Goal: Task Accomplishment & Management: Use online tool/utility

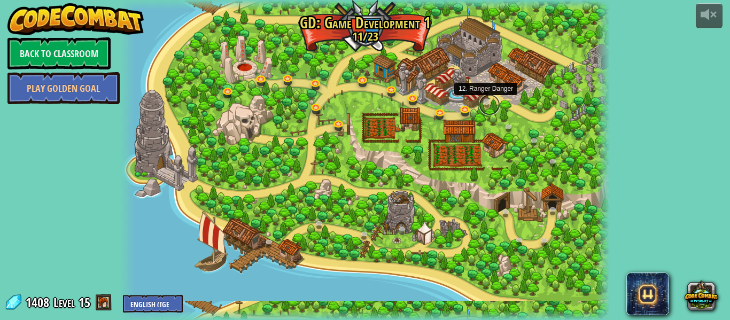
click at [486, 103] on link at bounding box center [489, 104] width 21 height 21
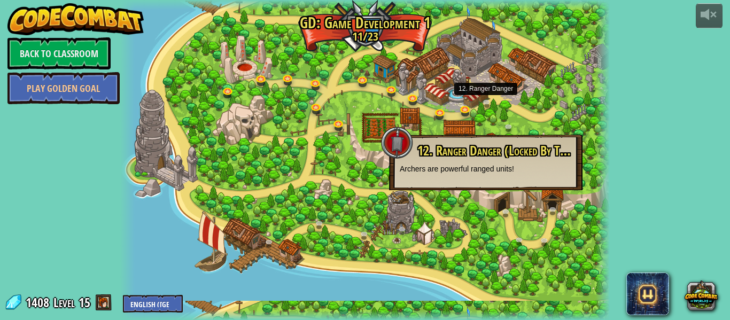
click at [524, 198] on div at bounding box center [364, 160] width 489 height 320
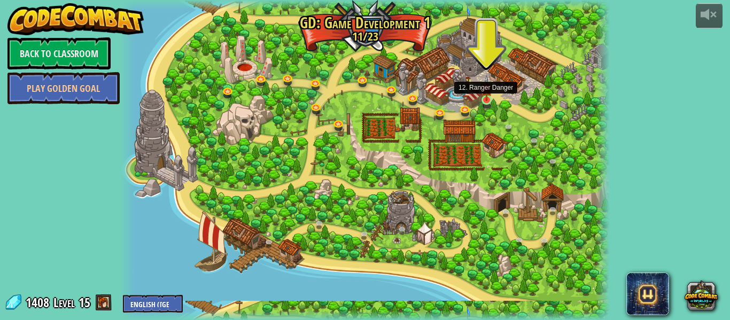
click at [490, 98] on img at bounding box center [486, 88] width 11 height 26
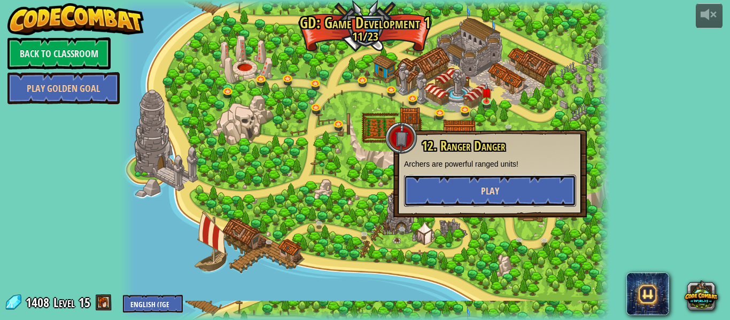
click at [481, 202] on button "Play" at bounding box center [490, 191] width 172 height 32
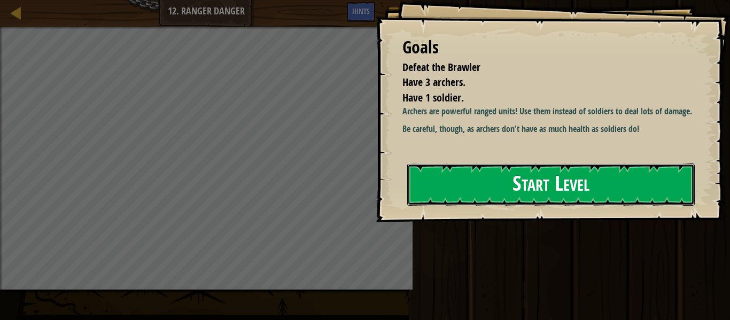
click at [544, 199] on button "Start Level" at bounding box center [550, 184] width 287 height 42
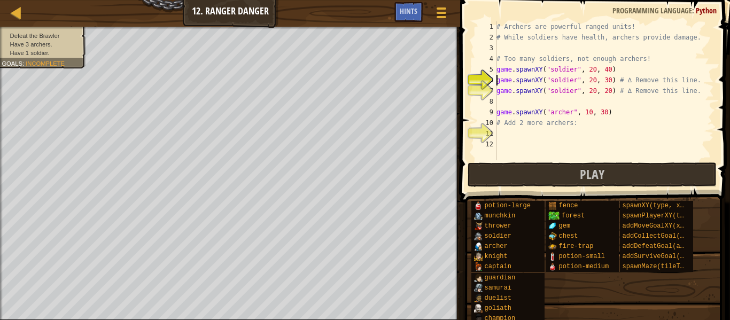
click at [536, 126] on div "# Archers are powerful ranged units! # While soldiers have health, archers prov…" at bounding box center [604, 101] width 220 height 160
drag, startPoint x: 609, startPoint y: 111, endPoint x: 494, endPoint y: 113, distance: 115.4
click at [494, 113] on div "# Add 2 more archers: 1 2 3 4 5 6 7 8 9 10 11 12 # Archers are powerful ranged …" at bounding box center [593, 90] width 241 height 139
type textarea "game.spawnXY("archer", 10, 30)"
click at [505, 137] on div "# Archers are powerful ranged units! # While soldiers have health, archers prov…" at bounding box center [604, 101] width 220 height 160
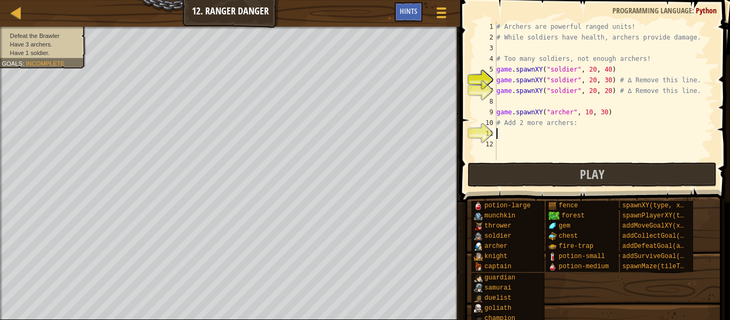
type textarea "game.spawnXY("archer", 10, 30)"
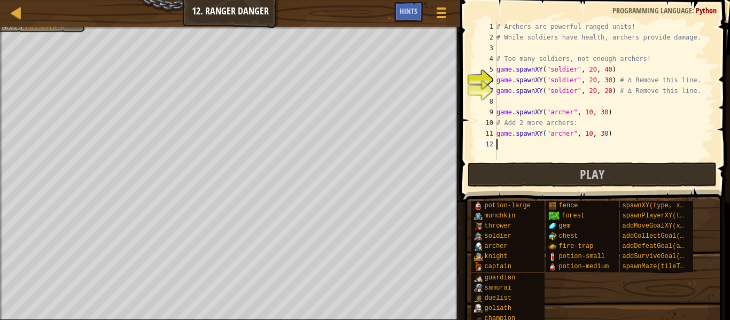
click at [501, 147] on div "# Archers are powerful ranged units! # While soldiers have health, archers prov…" at bounding box center [604, 101] width 220 height 160
click at [605, 134] on div "# Archers are powerful ranged units! # While soldiers have health, archers prov…" at bounding box center [604, 101] width 220 height 160
click at [606, 145] on div "# Archers are powerful ranged units! # While soldiers have health, archers prov…" at bounding box center [604, 101] width 220 height 160
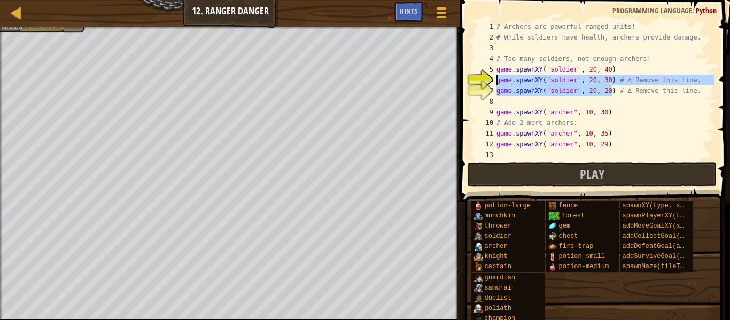
drag, startPoint x: 612, startPoint y: 90, endPoint x: 486, endPoint y: 78, distance: 126.7
click at [486, 78] on div "game.spawnXY("[PERSON_NAME]", 10, 29) 1 2 3 4 5 6 7 8 9 10 11 12 13 # Archers a…" at bounding box center [593, 90] width 241 height 139
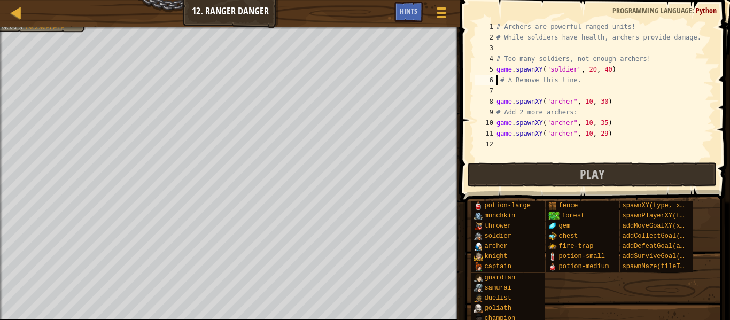
type textarea "# ∆ Remove this line."
click at [599, 161] on span at bounding box center [596, 86] width 278 height 234
click at [622, 182] on button "Play" at bounding box center [591, 174] width 249 height 25
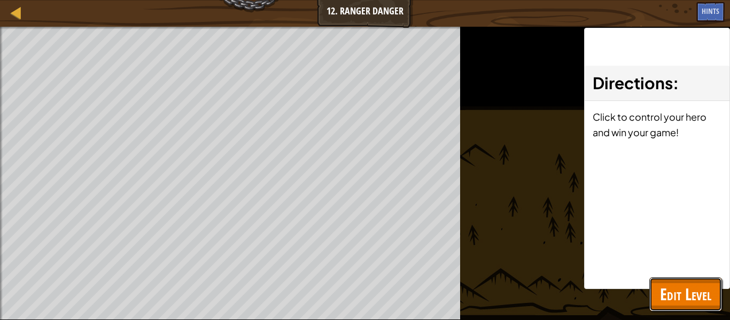
click at [707, 300] on span "Edit Level" at bounding box center [685, 294] width 51 height 22
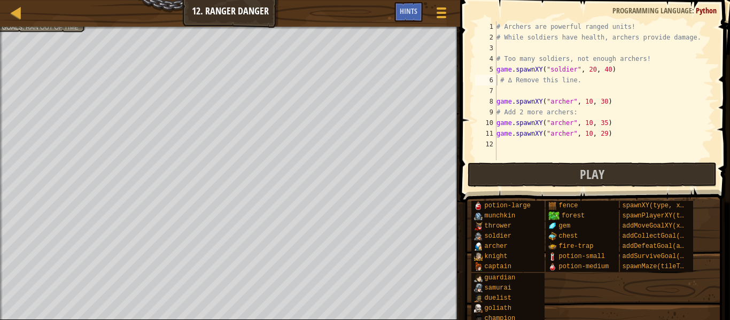
click at [586, 47] on div "# Archers are powerful ranged units! # While soldiers have health, archers prov…" at bounding box center [604, 101] width 220 height 160
click at [511, 95] on div "# Archers are powerful ranged units! # While soldiers have health, archers prov…" at bounding box center [604, 101] width 220 height 160
paste textarea "player. maxHealth"
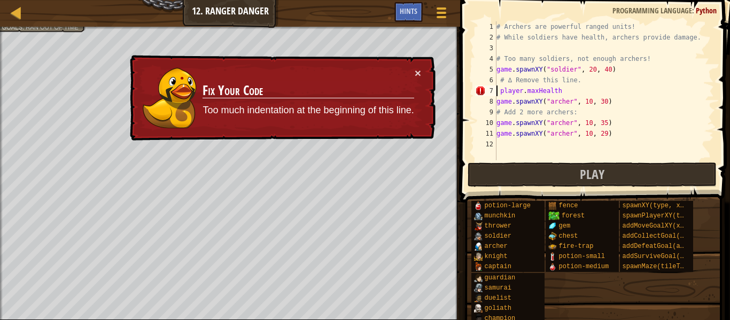
click at [497, 89] on div "# Archers are powerful ranged units! # While soldiers have health, archers prov…" at bounding box center [604, 101] width 220 height 160
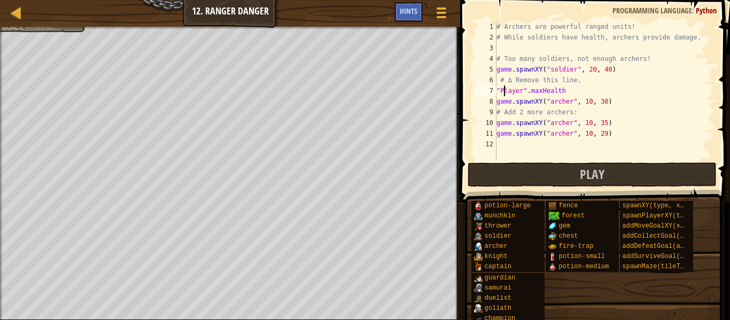
scroll to position [5, 2]
click at [577, 90] on div "# Archers are powerful ranged units! # While soldiers have health, archers prov…" at bounding box center [604, 101] width 220 height 160
type textarea ""Player". maxHealth = 450"
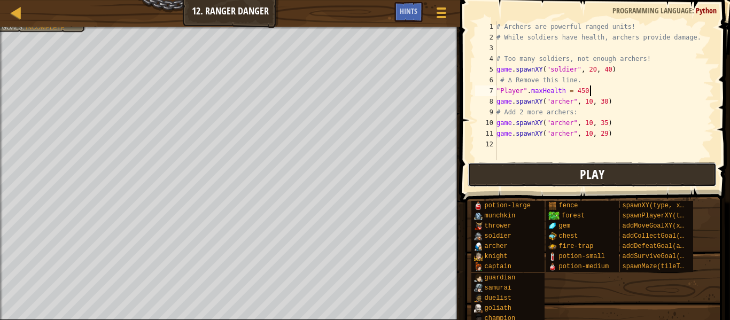
click at [551, 167] on button "Play" at bounding box center [591, 174] width 249 height 25
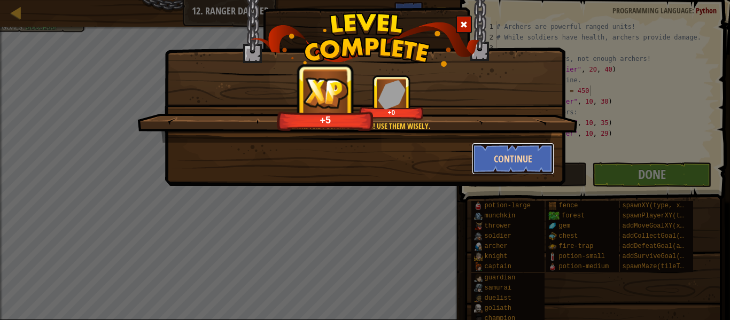
click at [535, 164] on button "Continue" at bounding box center [513, 159] width 83 height 32
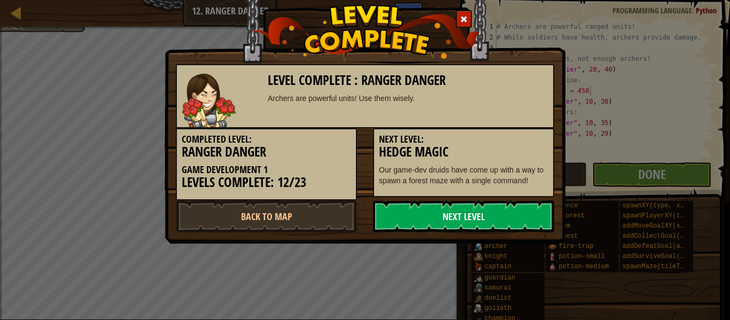
click at [454, 223] on link "Next Level" at bounding box center [463, 216] width 181 height 32
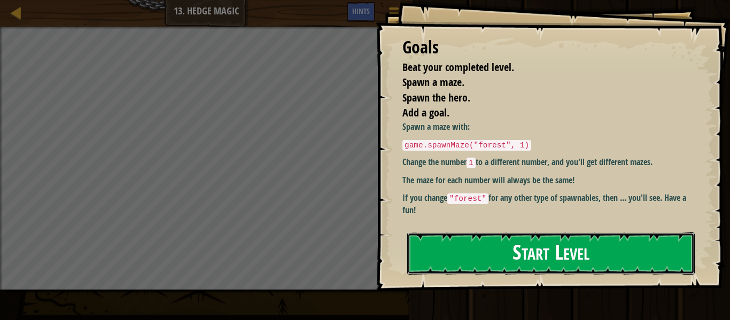
click at [496, 233] on button "Start Level" at bounding box center [550, 253] width 287 height 42
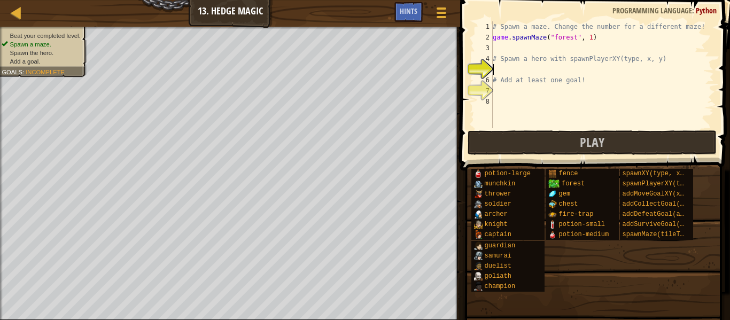
click at [523, 72] on div "# Spawn a maze. Change the number for a different maze! game . spawnMaze ( "for…" at bounding box center [601, 85] width 223 height 128
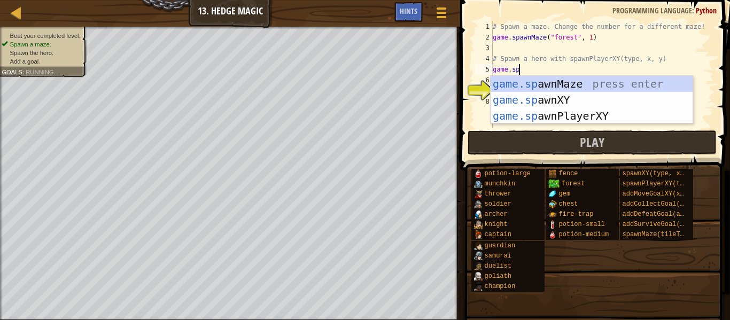
scroll to position [5, 4]
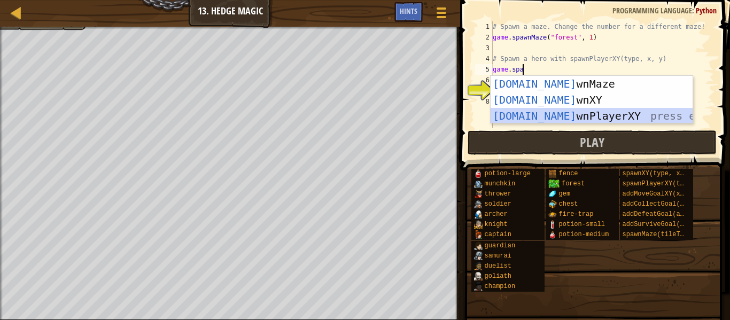
type textarea "player = game.spawnPlayerXY("captain", 36, 30)"
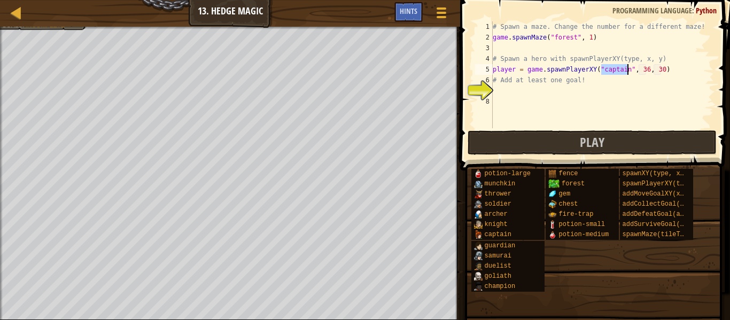
click at [559, 97] on div "# Spawn a maze. Change the number for a different maze! game . spawnMaze ( "for…" at bounding box center [601, 85] width 223 height 128
click at [535, 97] on div "# Spawn a maze. Change the number for a different maze! game . spawnMaze ( "for…" at bounding box center [601, 85] width 223 height 128
click at [484, 76] on div "6" at bounding box center [484, 80] width 18 height 11
type textarea "# Add at least one goal!"
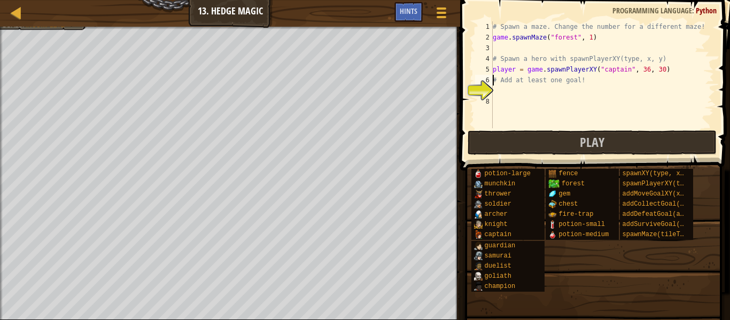
click at [496, 85] on div "# Spawn a maze. Change the number for a different maze! game . spawnMaze ( "for…" at bounding box center [601, 85] width 223 height 128
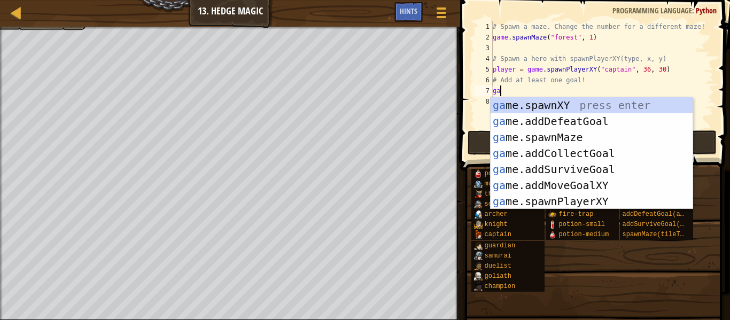
type textarea "game"
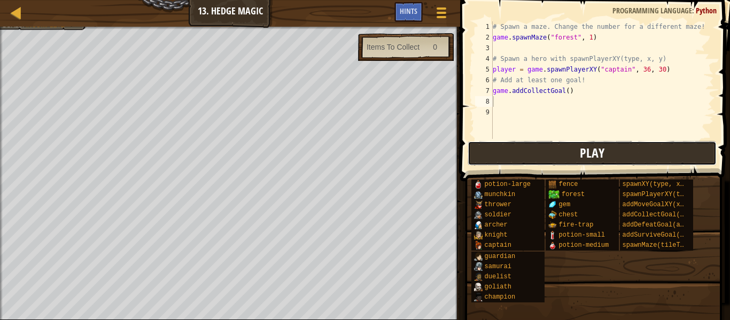
click at [559, 160] on button "Play" at bounding box center [591, 153] width 249 height 25
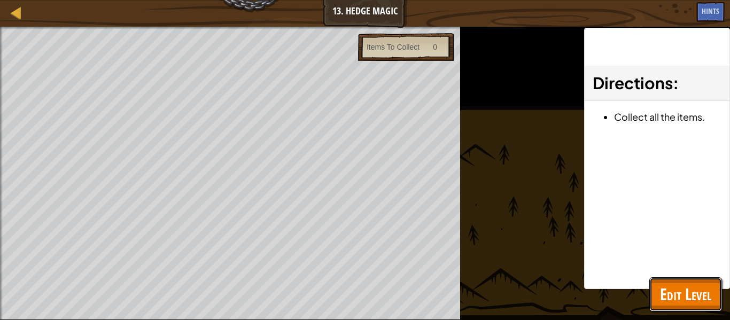
click at [666, 287] on span "Edit Level" at bounding box center [685, 294] width 51 height 22
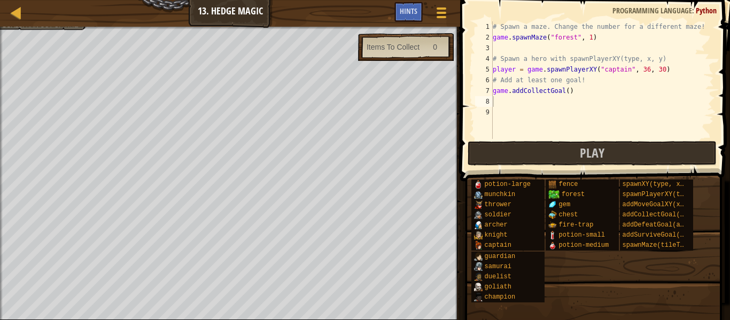
click at [567, 95] on div "# Spawn a maze. Change the number for a different maze! game . spawnMaze ( "for…" at bounding box center [601, 90] width 223 height 139
type textarea "game.addCollectGoal(1)"
click at [523, 103] on div "# Spawn a maze. Change the number for a different maze! game . spawnMaze ( "for…" at bounding box center [601, 90] width 223 height 139
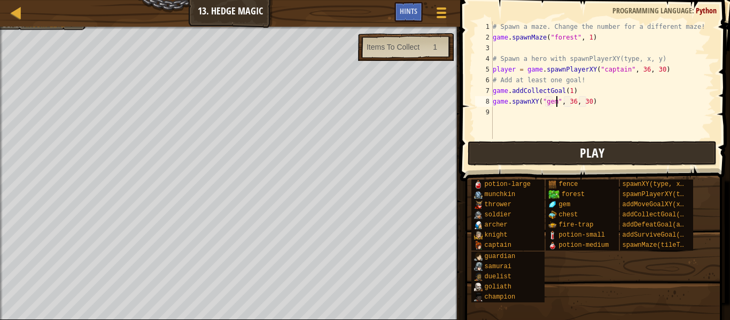
type textarea "game.spawnXY("gem", 36, 30)"
click at [586, 151] on span "Play" at bounding box center [592, 152] width 25 height 17
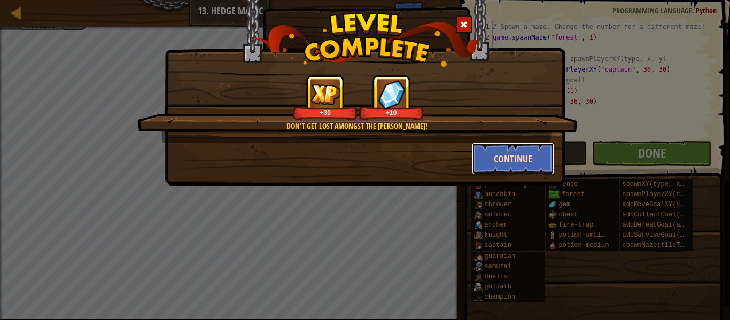
click at [534, 160] on button "Continue" at bounding box center [513, 159] width 83 height 32
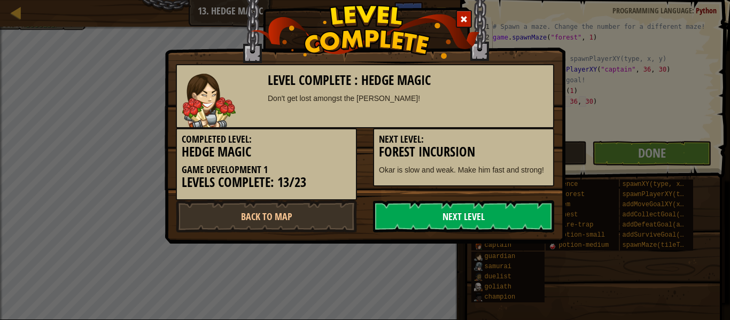
click at [520, 220] on link "Next Level" at bounding box center [463, 216] width 181 height 32
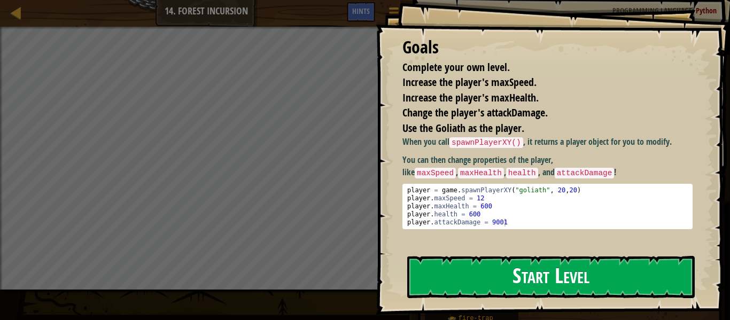
click at [469, 256] on button "Start Level" at bounding box center [550, 277] width 287 height 42
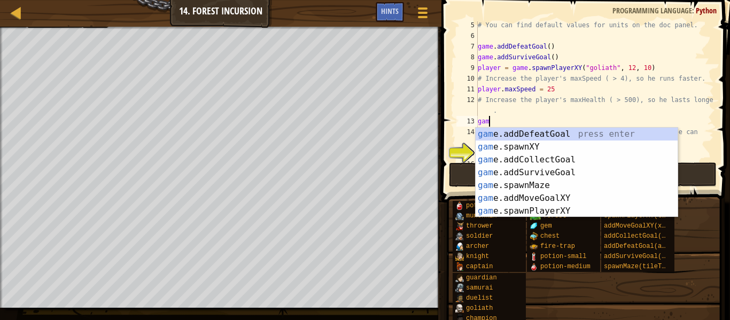
scroll to position [5, 1]
type textarea "g"
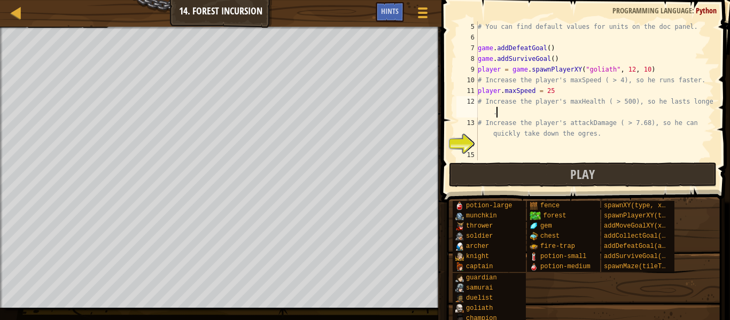
scroll to position [43, 0]
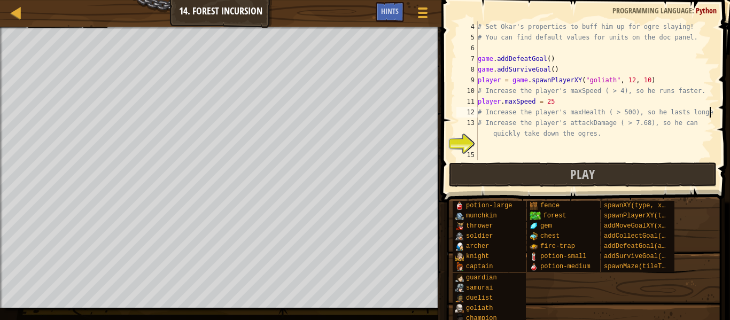
type textarea "# Increase the player's maxHealth ( > 500), so he lasts longe"
type textarea "# Increase the player's maxHealth ( > 500), so he lasts longer"
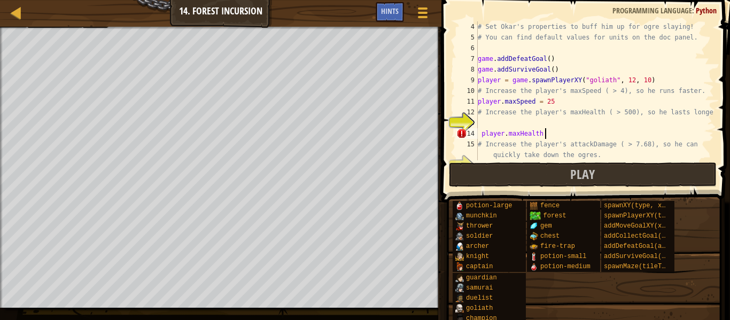
click at [481, 135] on div "# Set Okar's properties to buff him up for ogre slaying! # You can find default…" at bounding box center [594, 101] width 238 height 160
click at [563, 139] on div "# Set Okar's properties to buff him up for ogre slaying! # You can find default…" at bounding box center [594, 101] width 238 height 160
click at [556, 135] on div "# Set Okar's properties to buff him up for ogre slaying! # You can find default…" at bounding box center [594, 101] width 238 height 160
type textarea "player. maxHealth = 500"
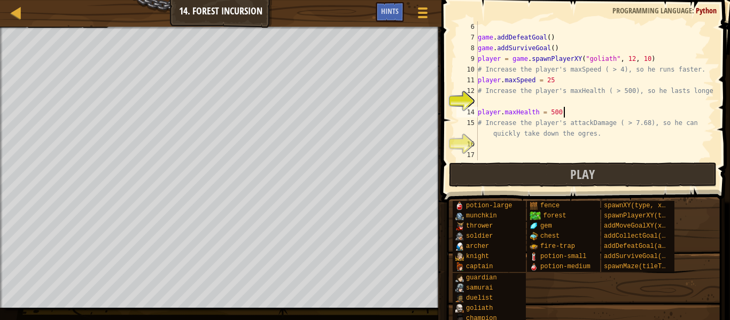
scroll to position [64, 0]
click at [620, 154] on div "game . addDefeatGoal ( ) game . addSurviveGoal ( ) player = game . spawnPlayerX…" at bounding box center [594, 101] width 238 height 160
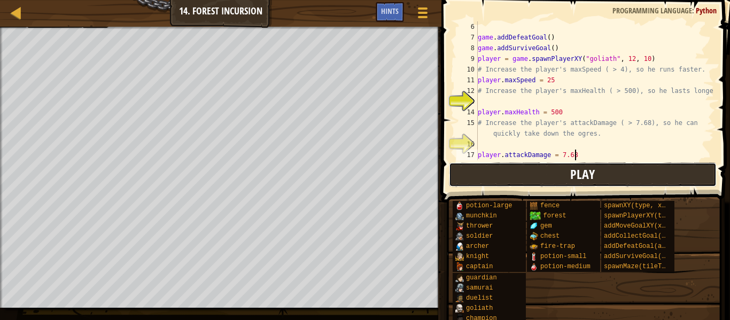
click at [533, 174] on button "Play" at bounding box center [583, 174] width 268 height 25
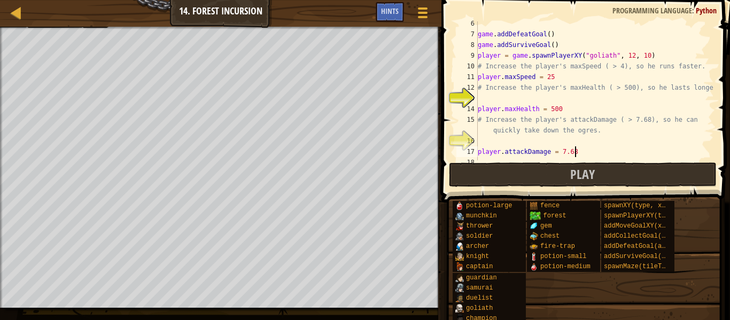
scroll to position [65, 0]
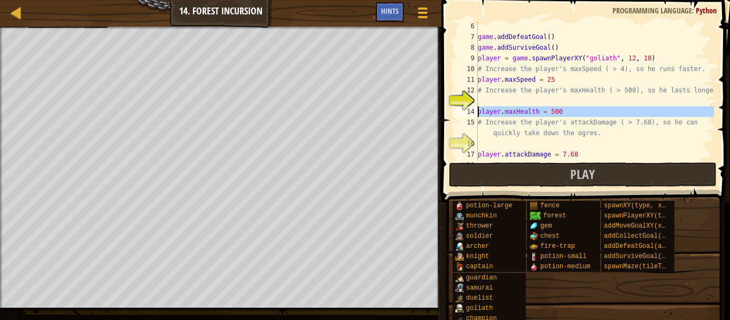
click at [472, 108] on div "14" at bounding box center [466, 111] width 21 height 11
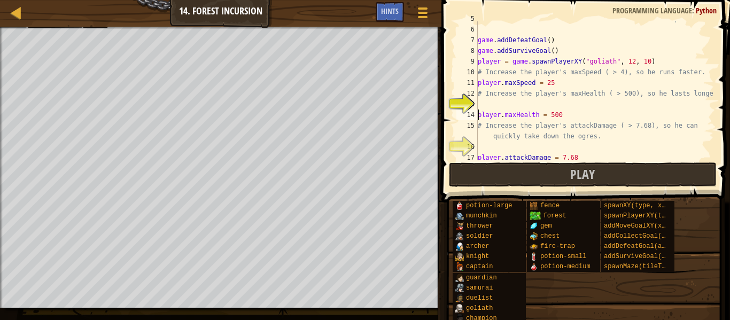
scroll to position [60, 0]
click at [562, 86] on div "# You can find default values for units on the doc panel. game . addDefeatGoal …" at bounding box center [594, 94] width 238 height 160
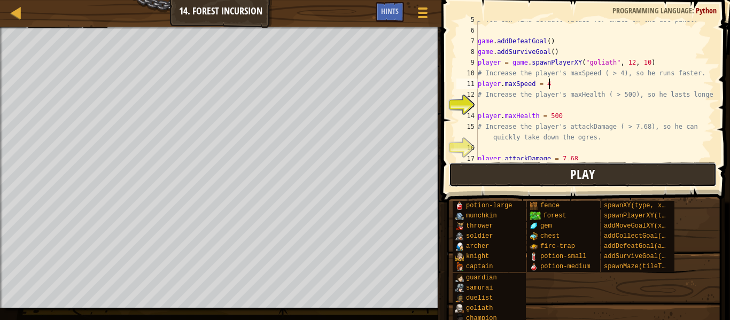
click at [592, 184] on button "Play" at bounding box center [583, 174] width 268 height 25
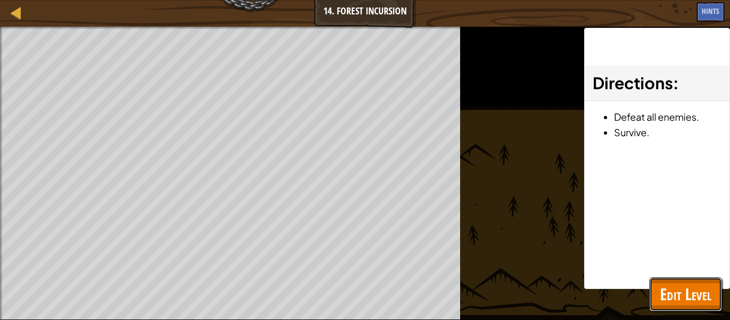
click at [691, 285] on span "Edit Level" at bounding box center [685, 294] width 51 height 22
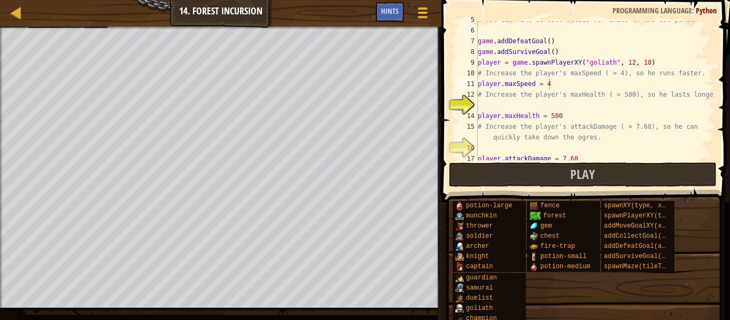
click at [568, 85] on div "# You can find default values for units on the doc panel. game . addDefeatGoal …" at bounding box center [594, 94] width 238 height 160
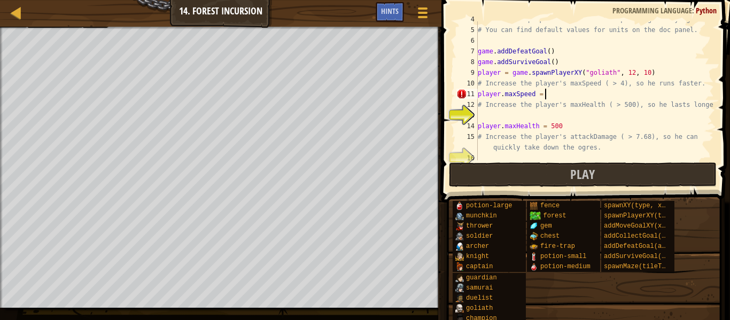
scroll to position [75, 0]
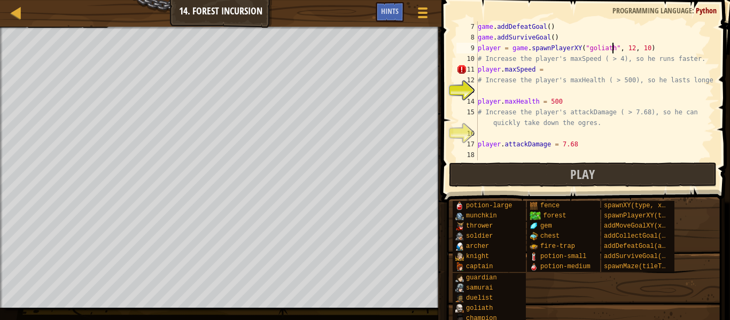
click at [612, 48] on div "game . addDefeatGoal ( ) game . addSurviveGoal ( ) player = game . spawnPlayerX…" at bounding box center [594, 101] width 238 height 160
click at [555, 65] on div "game . addDefeatGoal ( ) game . addSurviveGoal ( ) player = game . spawnPlayerX…" at bounding box center [594, 101] width 238 height 160
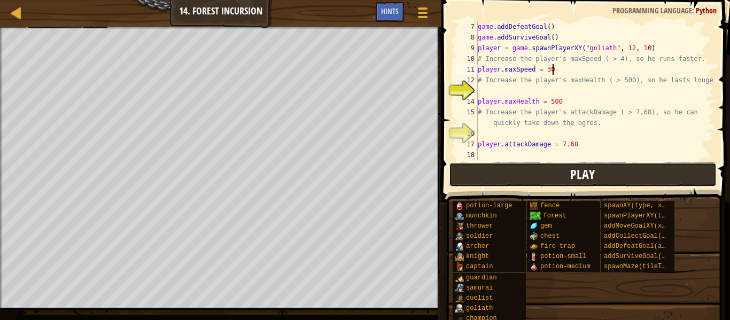
click at [605, 164] on button "Play" at bounding box center [583, 174] width 268 height 25
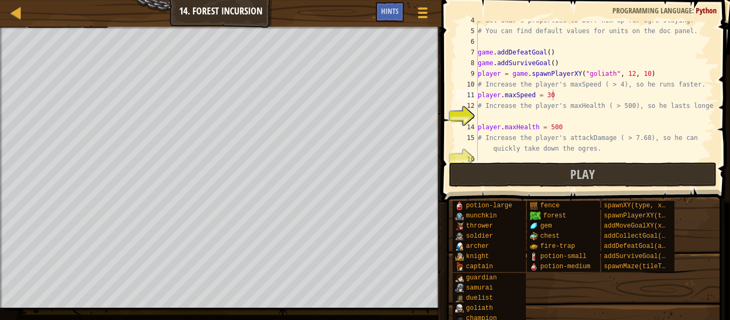
scroll to position [48, 0]
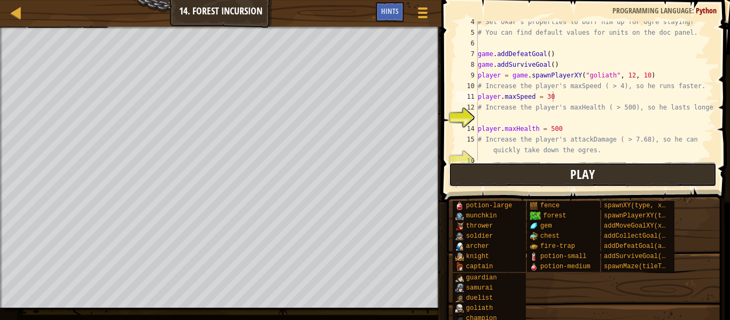
click at [537, 170] on button "Play" at bounding box center [583, 174] width 268 height 25
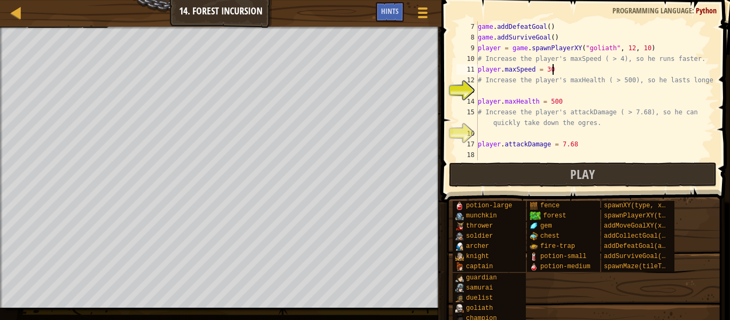
scroll to position [75, 0]
drag, startPoint x: 580, startPoint y: 148, endPoint x: 450, endPoint y: 143, distance: 129.4
click at [454, 143] on div "player.maxSpeed = 30 7 8 9 10 11 12 13 14 15 16 17 18 game . addDefeatGoal ( ) …" at bounding box center [584, 90] width 260 height 139
type textarea "player.attackDamage = 7.68"
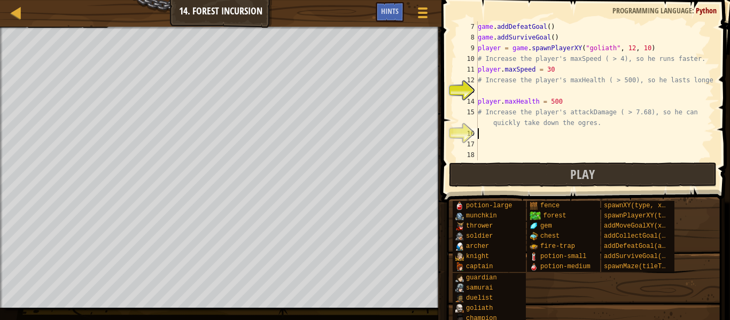
click at [487, 135] on div "game . addDefeatGoal ( ) game . addSurviveGoal ( ) player = game . spawnPlayerX…" at bounding box center [594, 101] width 238 height 160
paste textarea "player.attackDamage = 7.68"
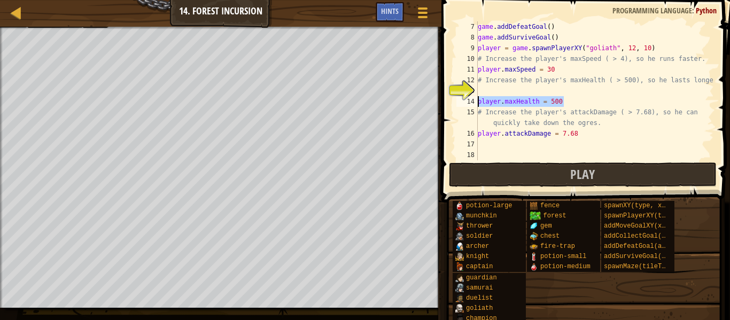
drag, startPoint x: 564, startPoint y: 99, endPoint x: 466, endPoint y: 103, distance: 97.9
click at [466, 103] on div "player.attackDamage = 7.68 7 8 9 10 11 12 13 14 15 16 17 18 game . addDefeatGoa…" at bounding box center [584, 90] width 260 height 139
type textarea "player. maxHealth = 500"
click at [482, 94] on div "game . addDefeatGoal ( ) game . addSurviveGoal ( ) player = game . spawnPlayerX…" at bounding box center [594, 101] width 238 height 160
paste textarea "player. maxHealth = 500"
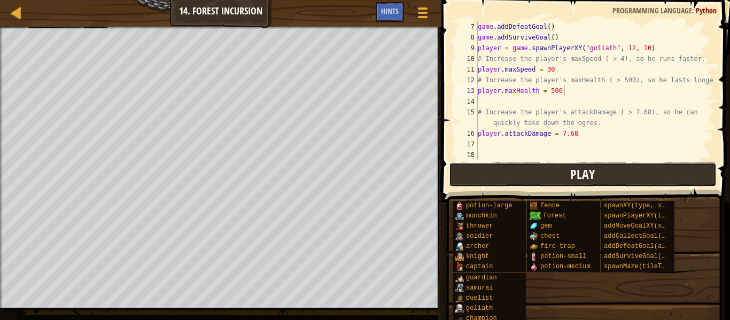
click at [487, 170] on button "Play" at bounding box center [583, 174] width 268 height 25
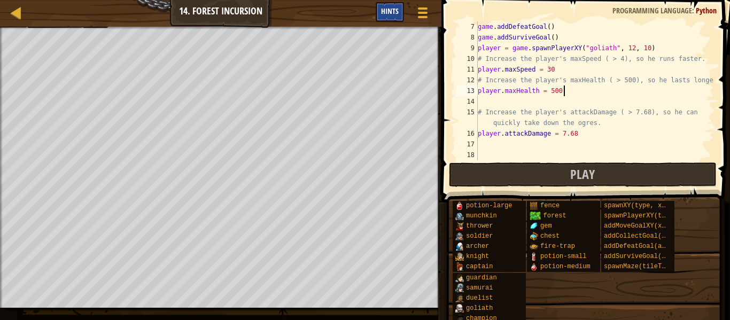
click at [398, 20] on div "Hints" at bounding box center [390, 12] width 28 height 20
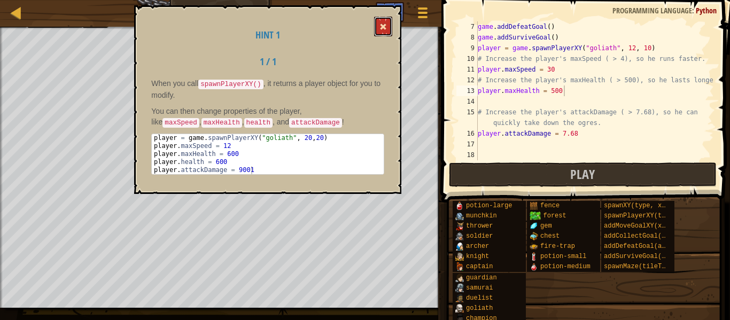
click at [389, 33] on button at bounding box center [383, 27] width 18 height 20
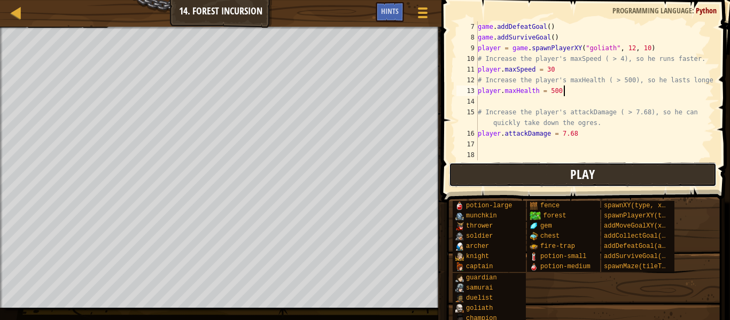
click at [574, 170] on span "Play" at bounding box center [582, 174] width 25 height 17
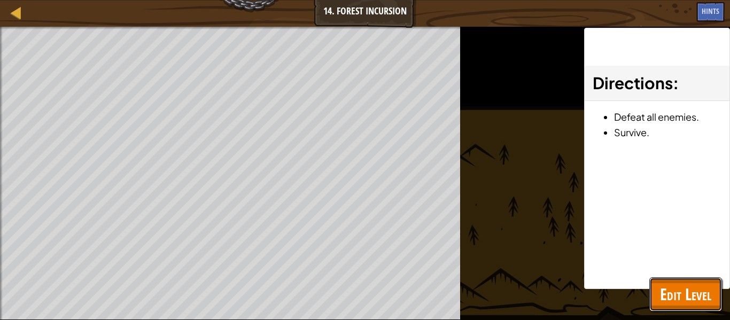
click at [693, 281] on button "Edit Level" at bounding box center [685, 294] width 73 height 34
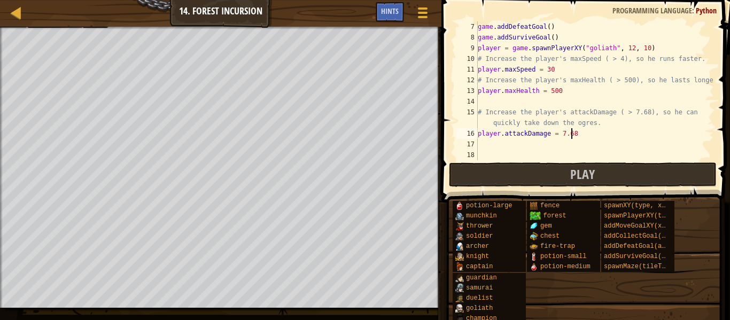
click at [572, 132] on div "game . addDefeatGoal ( ) game . addSurviveGoal ( ) player = game . spawnPlayerX…" at bounding box center [594, 101] width 238 height 160
click at [579, 132] on div "game . addDefeatGoal ( ) game . addSurviveGoal ( ) player = game . spawnPlayerX…" at bounding box center [594, 101] width 238 height 160
click at [565, 92] on div "game . addDefeatGoal ( ) game . addSurviveGoal ( ) player = game . spawnPlayerX…" at bounding box center [594, 101] width 238 height 160
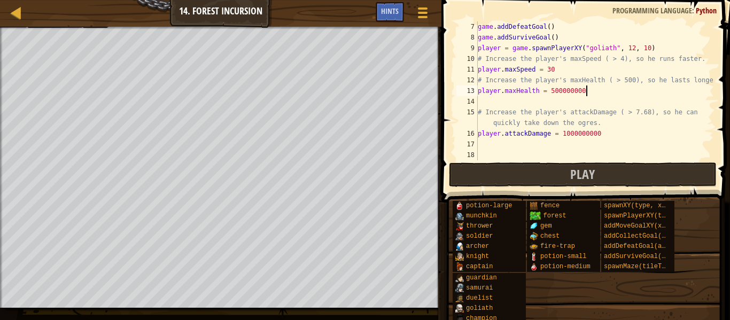
click at [551, 71] on div "game . addDefeatGoal ( ) game . addSurviveGoal ( ) player = game . spawnPlayerX…" at bounding box center [594, 101] width 238 height 160
type textarea "player.maxSpeed = 300000"
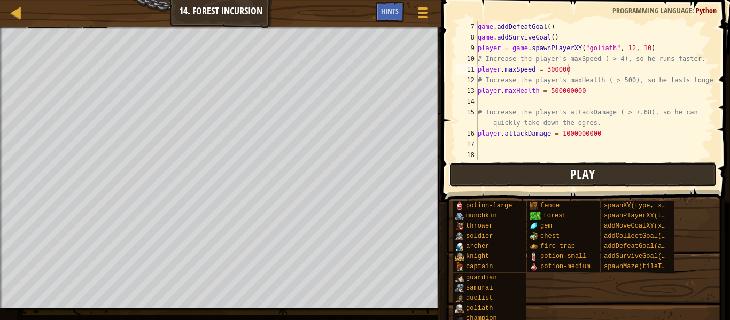
click at [561, 171] on button "Play" at bounding box center [583, 174] width 268 height 25
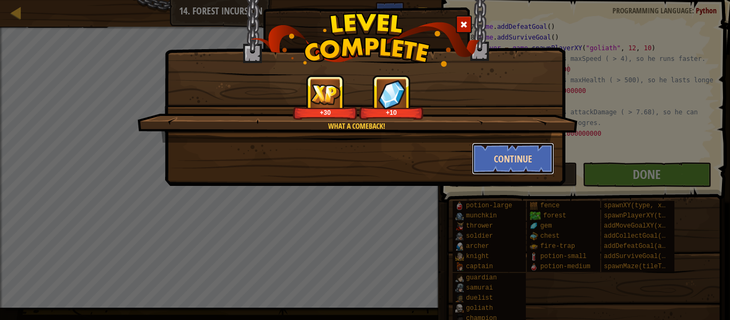
click at [495, 162] on button "Continue" at bounding box center [513, 159] width 83 height 32
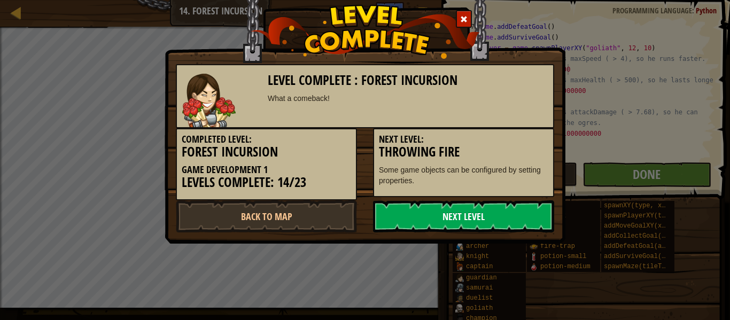
click at [463, 210] on link "Next Level" at bounding box center [463, 216] width 181 height 32
